Goal: Transaction & Acquisition: Purchase product/service

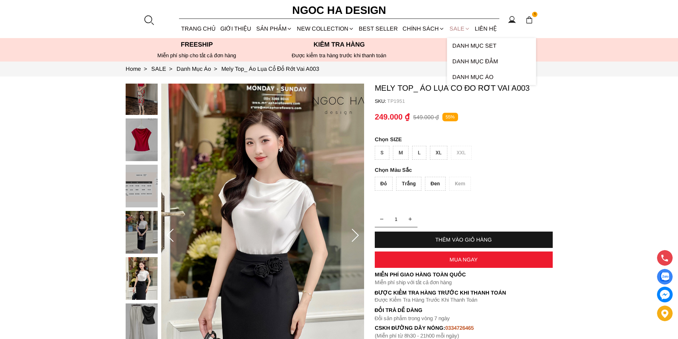
click at [471, 28] on link "SALE" at bounding box center [459, 28] width 25 height 19
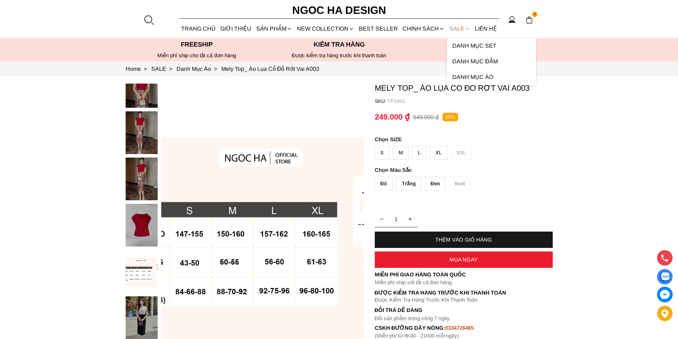
click at [453, 29] on link "SALE" at bounding box center [459, 28] width 25 height 19
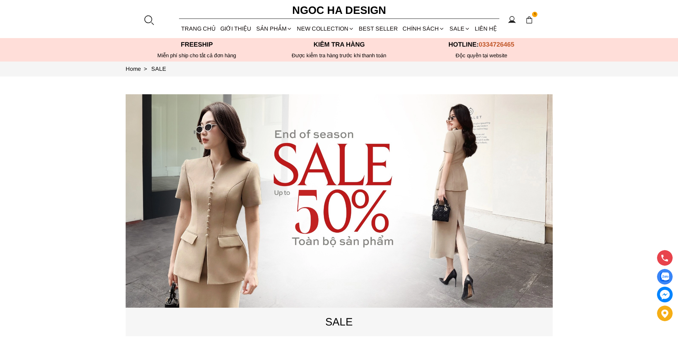
scroll to position [36, 0]
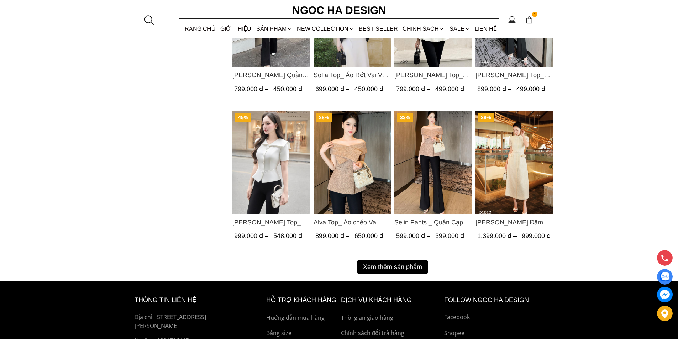
scroll to position [934, 0]
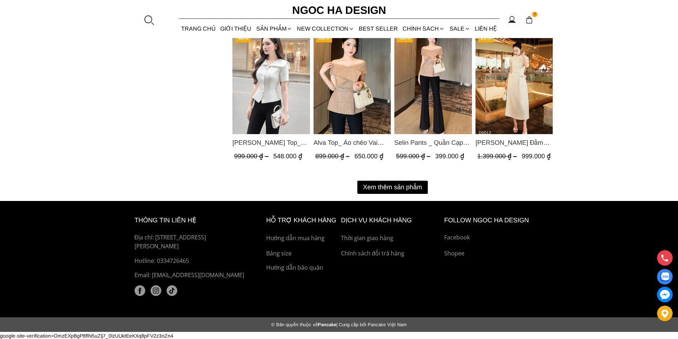
click at [389, 185] on button "Xem thêm sản phẩm" at bounding box center [392, 187] width 70 height 13
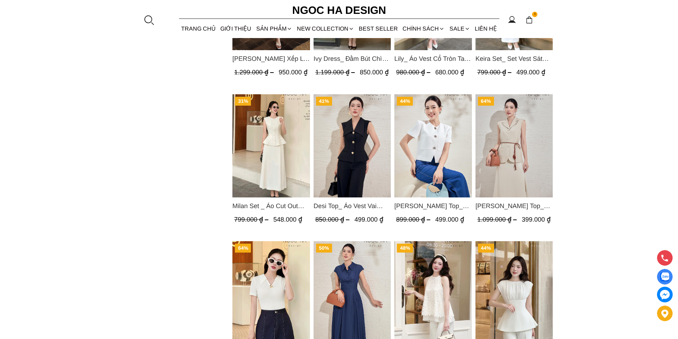
scroll to position [1678, 0]
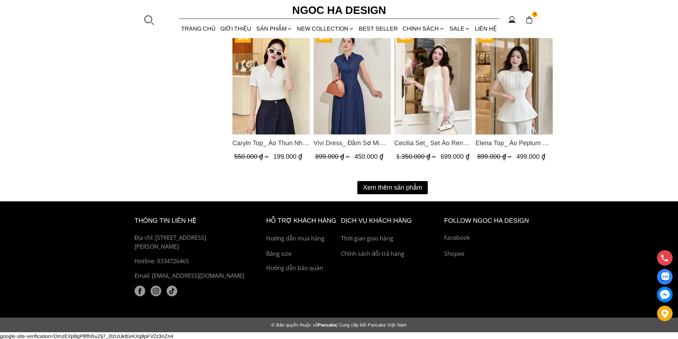
click at [387, 185] on button "Xem thêm sản phẩm" at bounding box center [392, 187] width 70 height 13
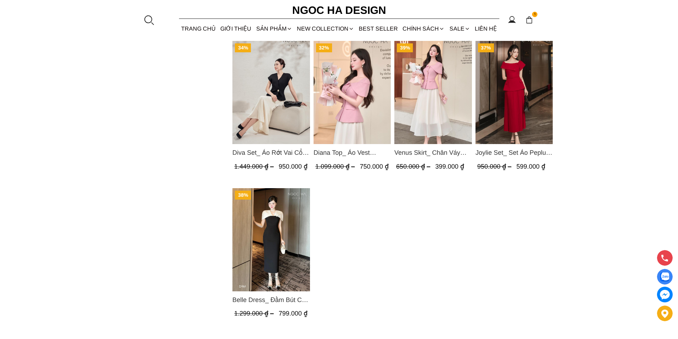
scroll to position [1750, 0]
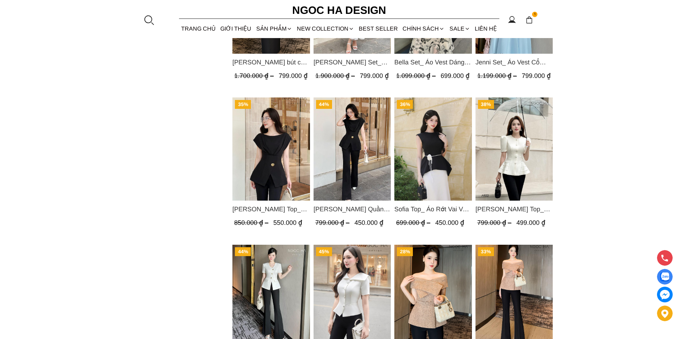
scroll to position [819, 0]
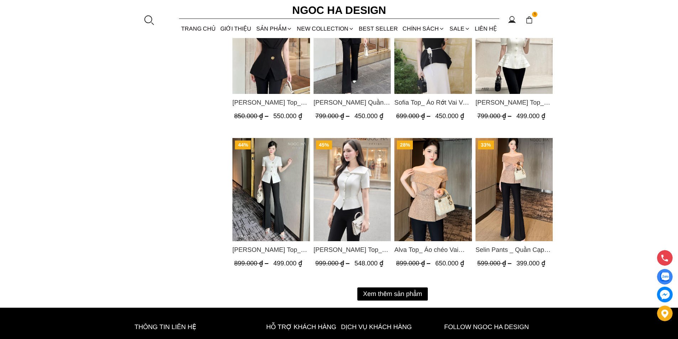
click at [374, 292] on button "Xem thêm sản phẩm" at bounding box center [392, 294] width 70 height 13
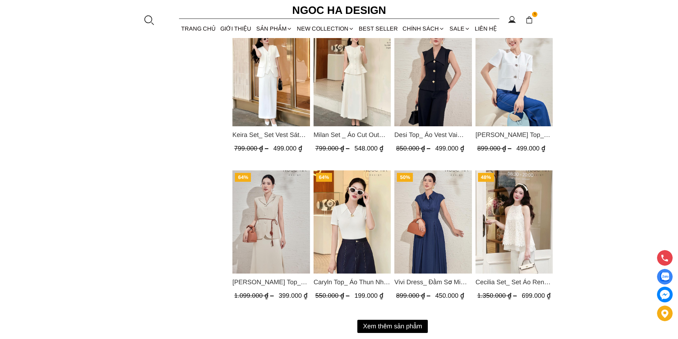
scroll to position [1670, 0]
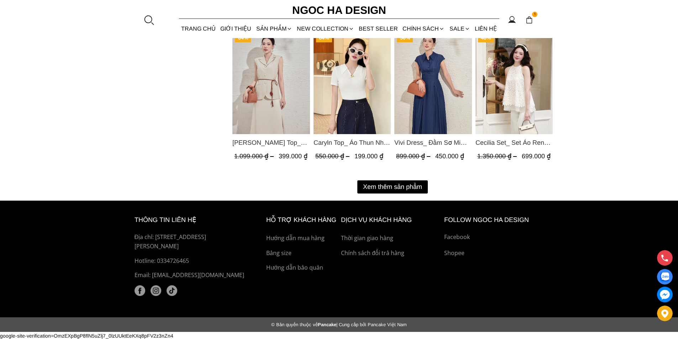
click at [375, 187] on button "Xem thêm sản phẩm" at bounding box center [392, 187] width 70 height 13
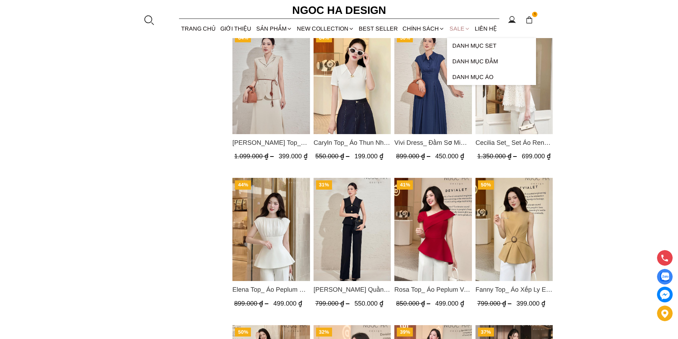
click at [456, 30] on link "SALE" at bounding box center [459, 28] width 25 height 19
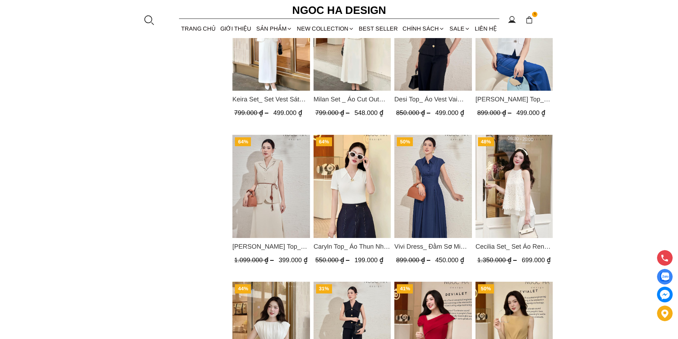
scroll to position [1495, 0]
